Goal: Navigation & Orientation: Find specific page/section

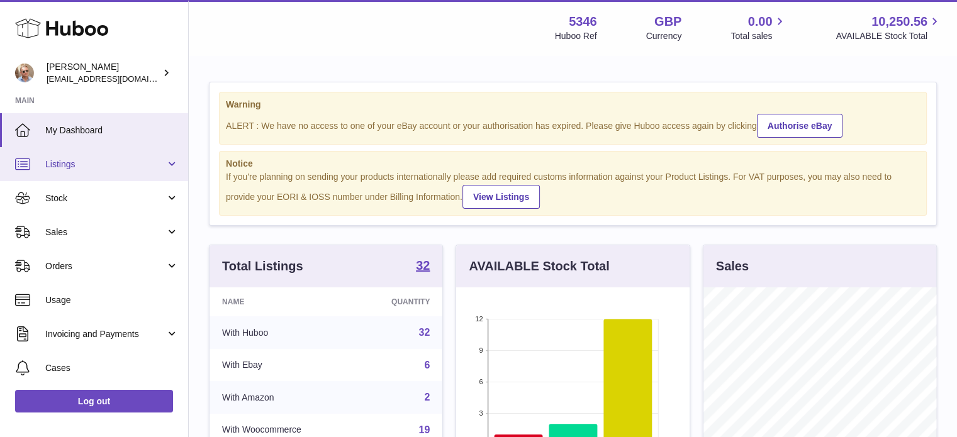
scroll to position [196, 236]
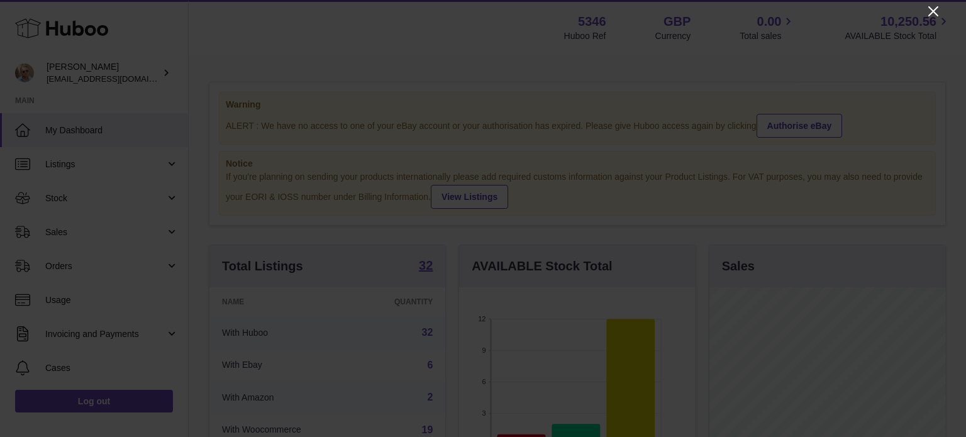
click at [934, 9] on icon "Close" at bounding box center [934, 11] width 10 height 10
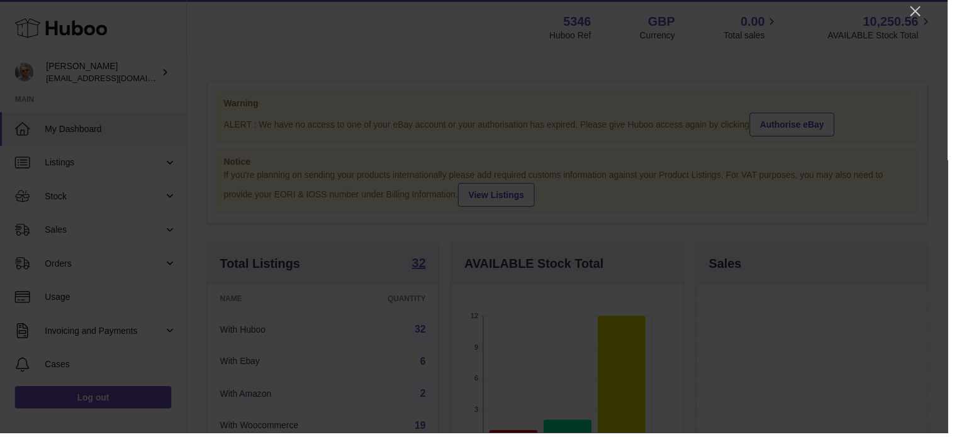
scroll to position [628909, 628871]
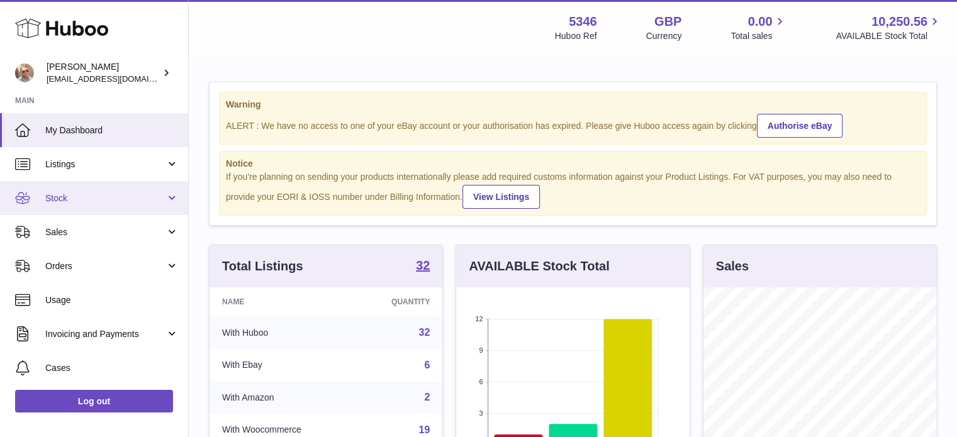
click at [58, 193] on span "Stock" at bounding box center [105, 199] width 120 height 12
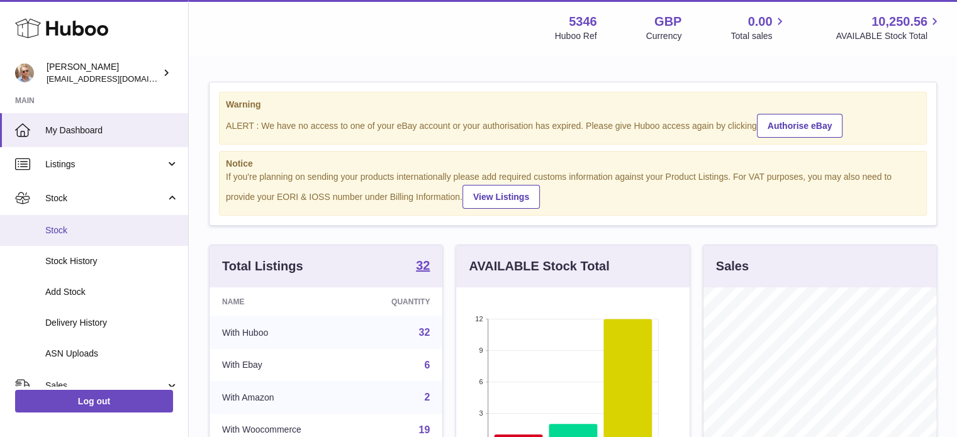
click at [53, 235] on span "Stock" at bounding box center [111, 231] width 133 height 12
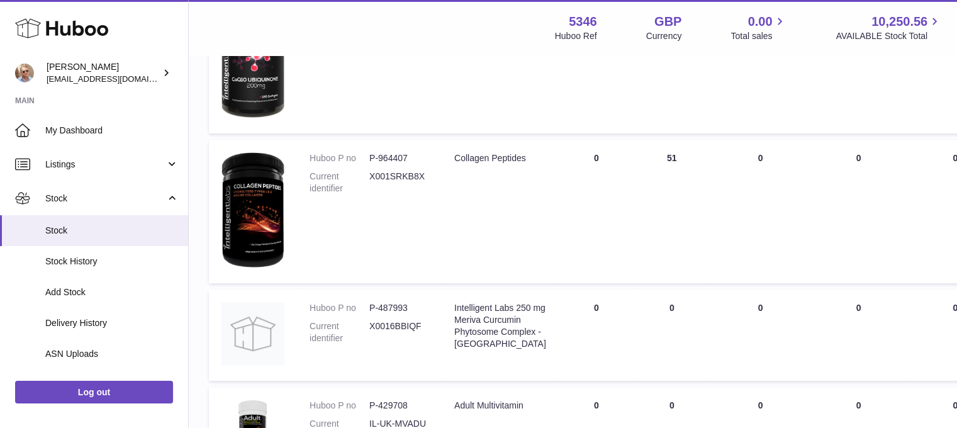
scroll to position [755, 0]
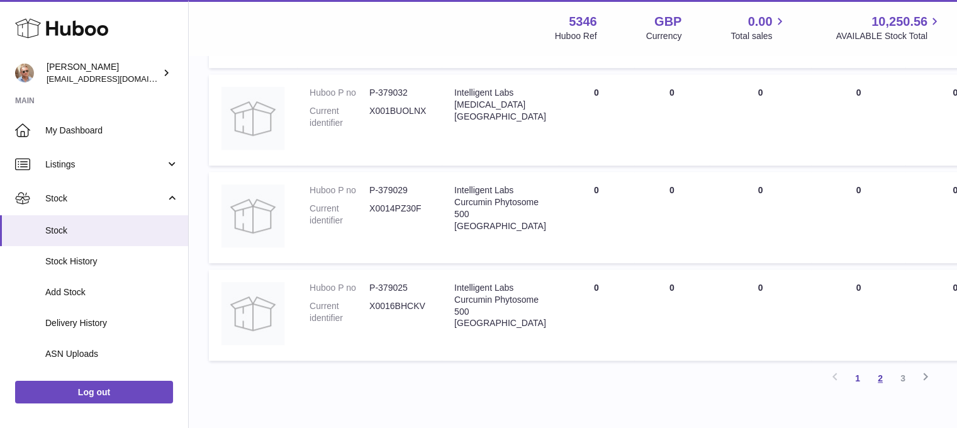
click at [877, 375] on link "2" at bounding box center [880, 378] width 23 height 23
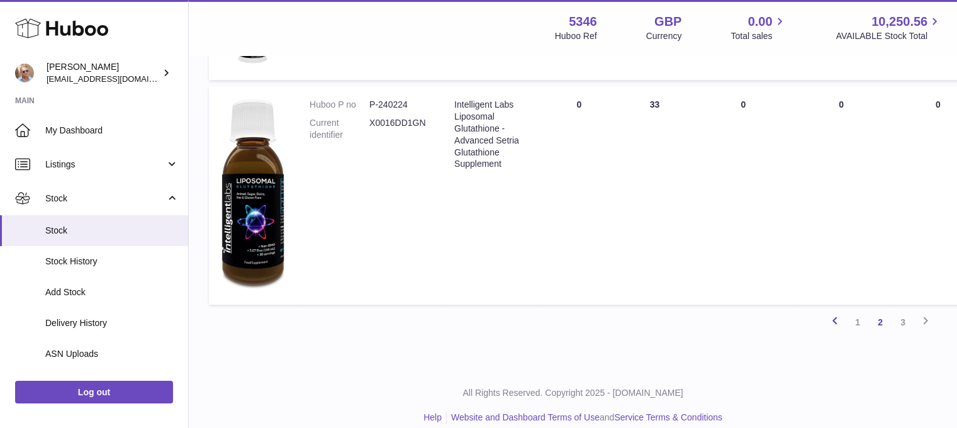
scroll to position [1103, 0]
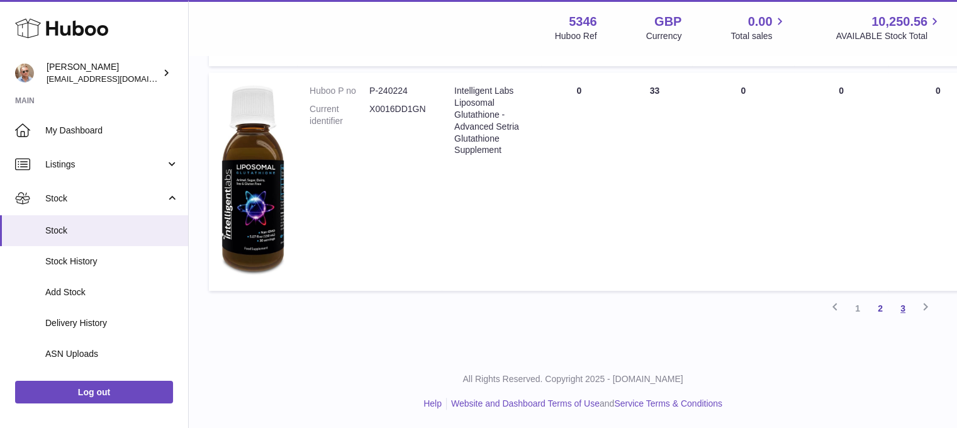
click at [906, 307] on link "3" at bounding box center [902, 308] width 23 height 23
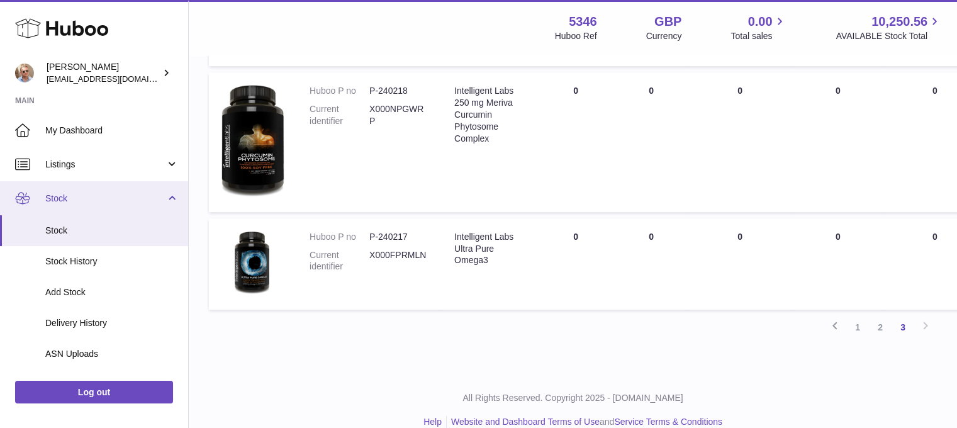
scroll to position [810, 0]
